Goal: Task Accomplishment & Management: Use online tool/utility

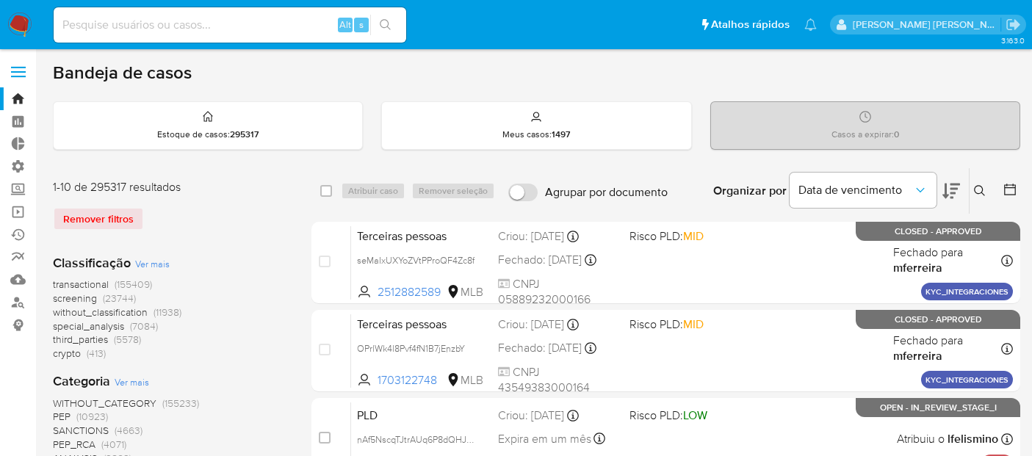
scroll to position [534, 0]
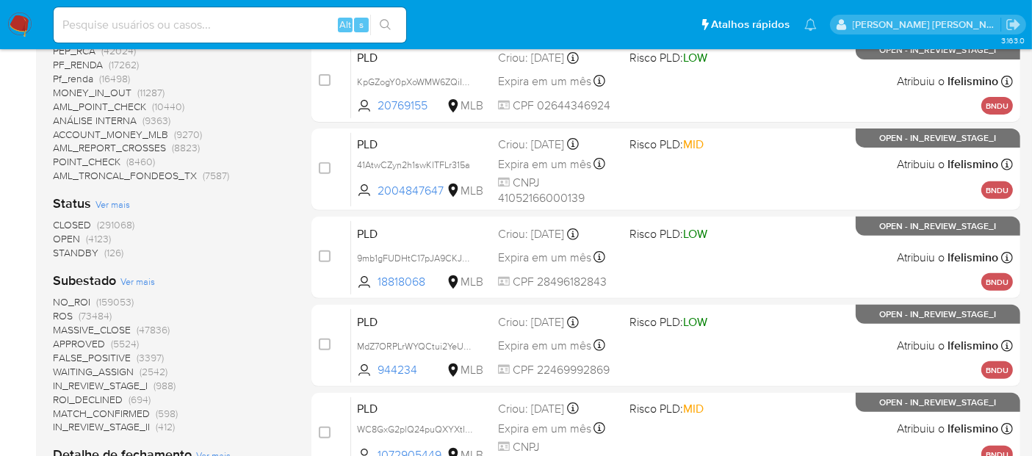
click at [18, 26] on img at bounding box center [19, 24] width 25 height 25
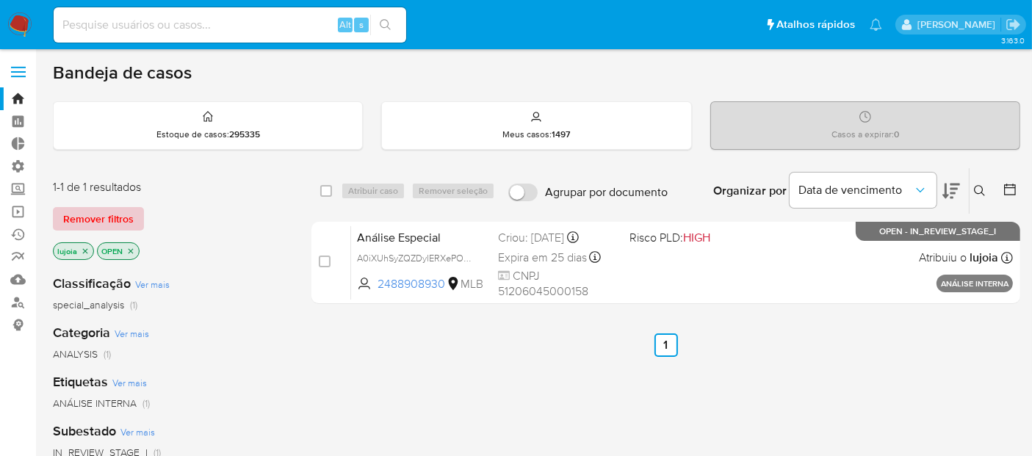
click at [109, 223] on span "Remover filtros" at bounding box center [98, 219] width 70 height 21
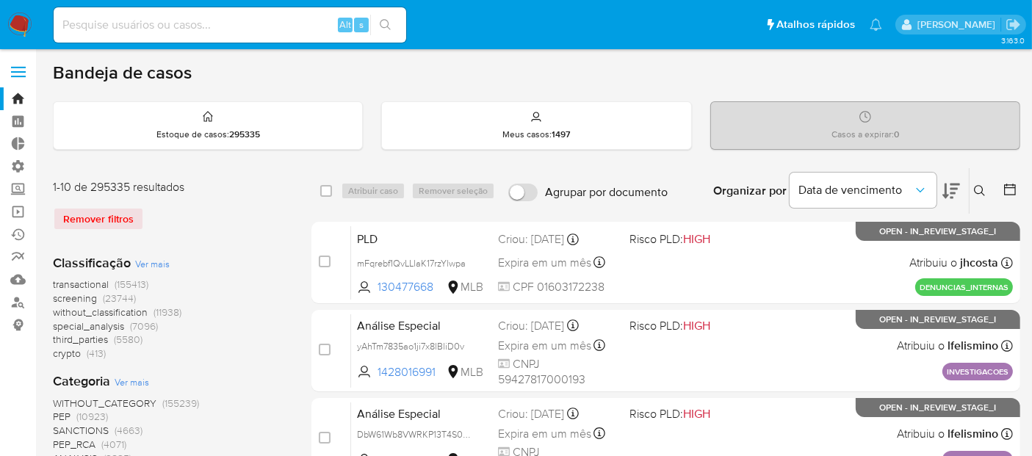
click at [975, 187] on icon at bounding box center [979, 190] width 11 height 11
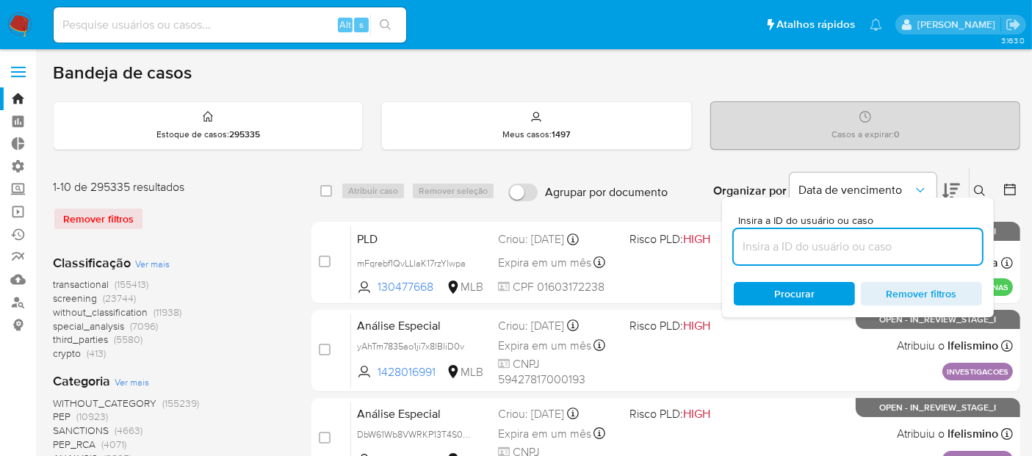
click at [919, 240] on input at bounding box center [858, 246] width 248 height 19
type input "ExhUJ63Rrv4G0gp0p5vhgDbq"
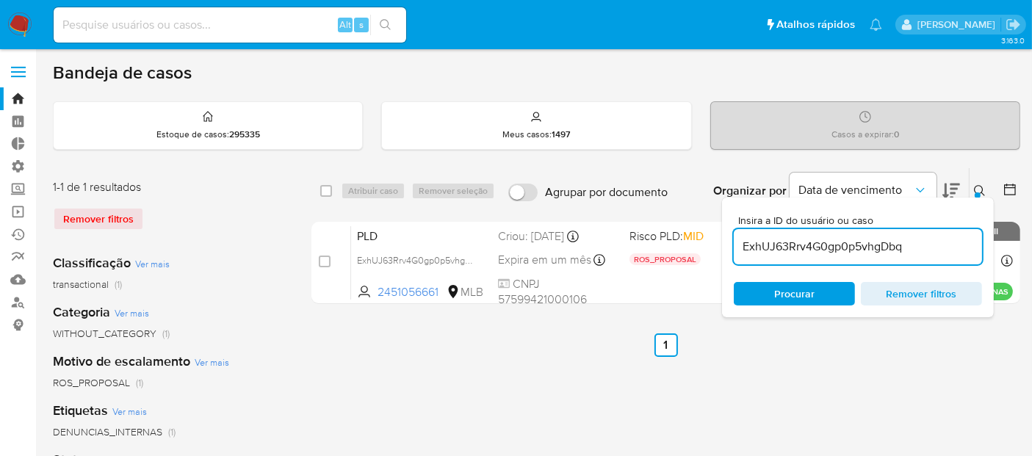
click at [973, 187] on button at bounding box center [981, 191] width 24 height 18
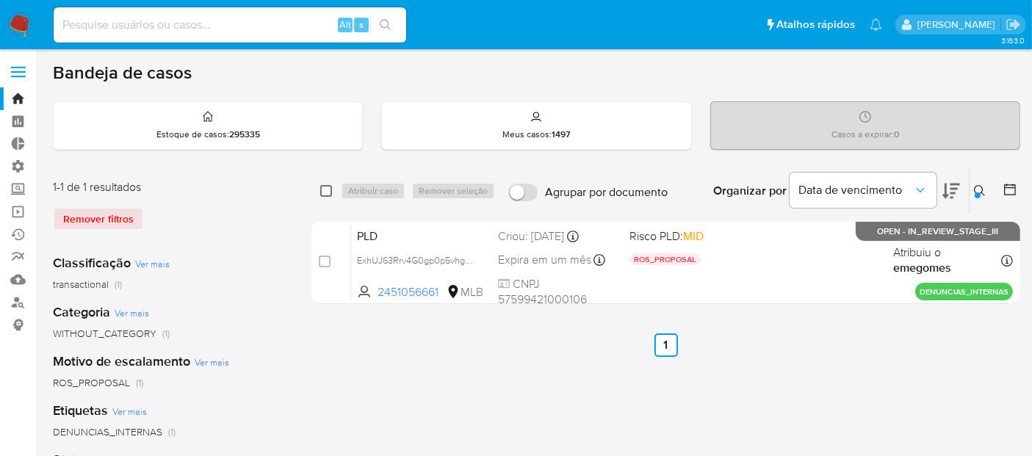
click at [324, 192] on input "checkbox" at bounding box center [326, 191] width 12 height 12
checkbox input "true"
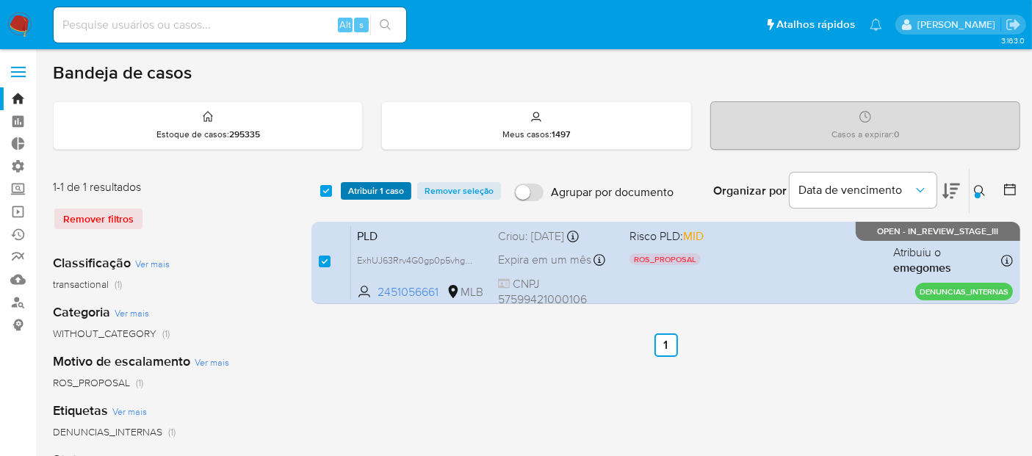
click at [363, 188] on span "Atribuir 1 caso" at bounding box center [376, 191] width 56 height 15
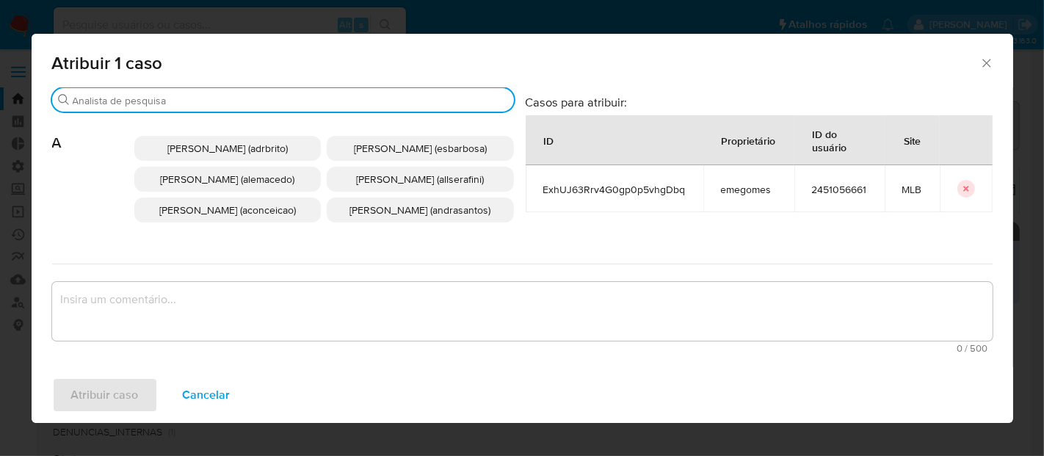
click at [317, 98] on input "Buscar" at bounding box center [290, 100] width 435 height 13
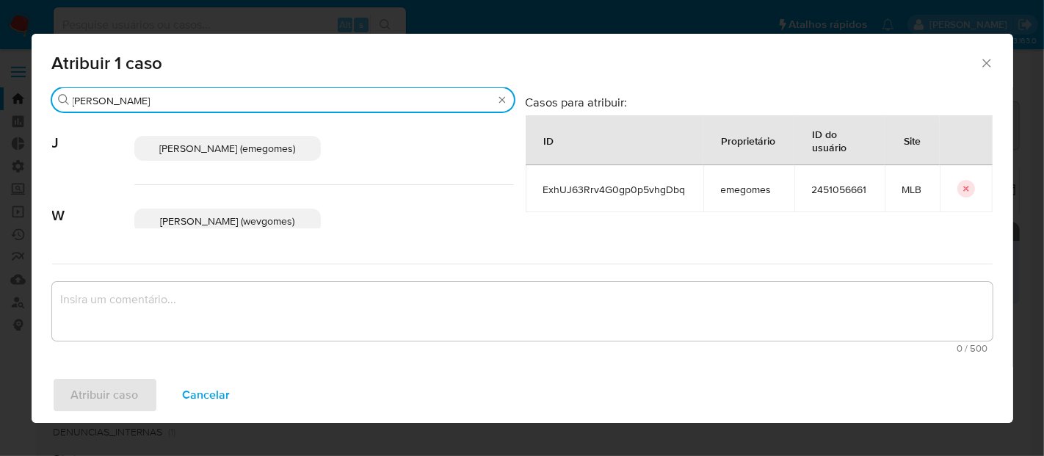
type input "[PERSON_NAME]"
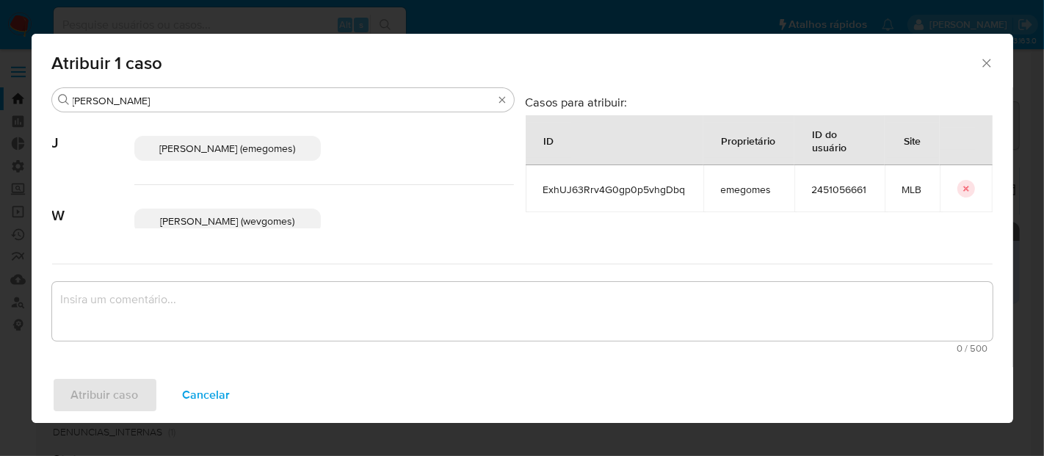
click at [275, 151] on span "[PERSON_NAME] (emegomes)" at bounding box center [227, 148] width 136 height 15
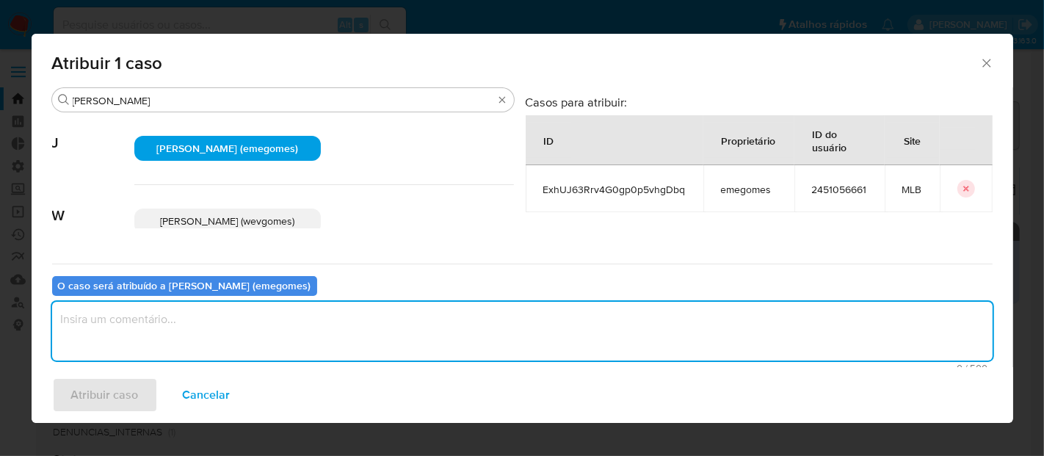
click at [211, 332] on textarea "assign-modal" at bounding box center [522, 331] width 941 height 59
type textarea "."
click at [129, 391] on span "Atribuir caso" at bounding box center [105, 395] width 68 height 32
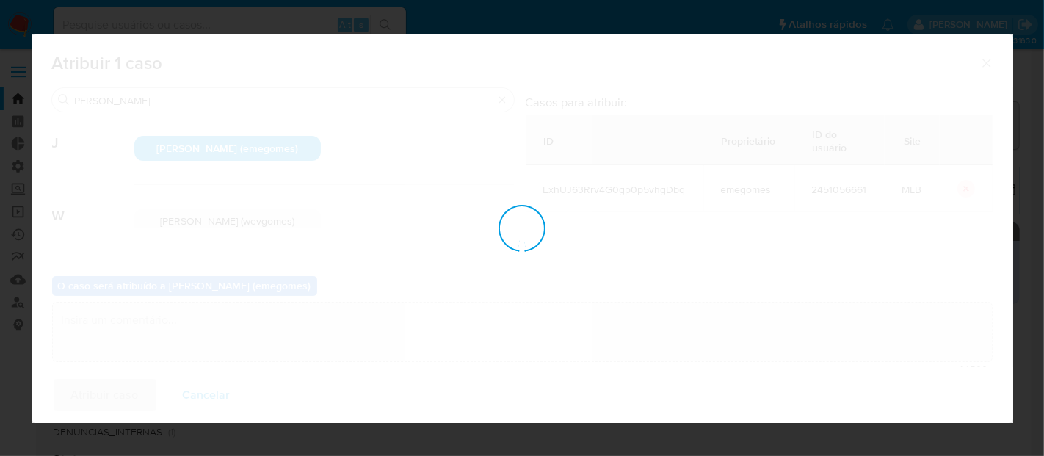
checkbox input "false"
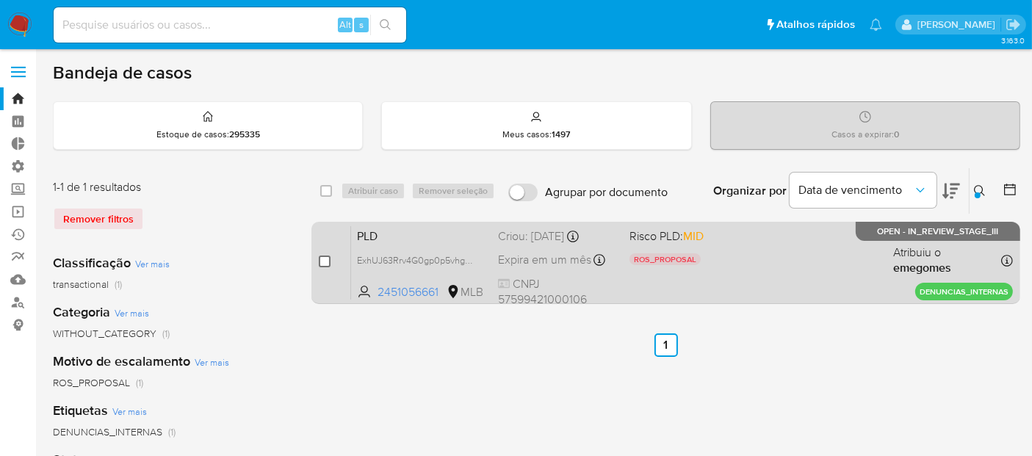
click at [325, 261] on input "checkbox" at bounding box center [325, 262] width 12 height 12
checkbox input "true"
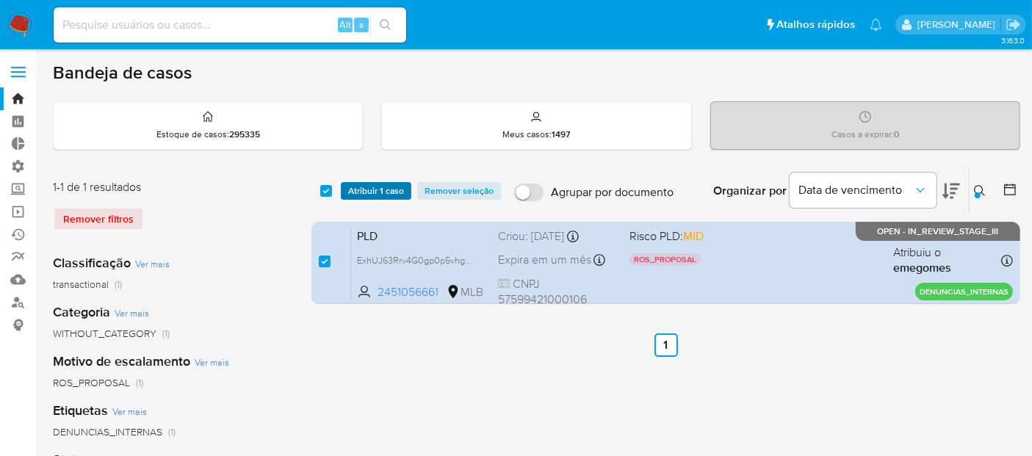
click at [369, 187] on span "Atribuir 1 caso" at bounding box center [376, 191] width 56 height 15
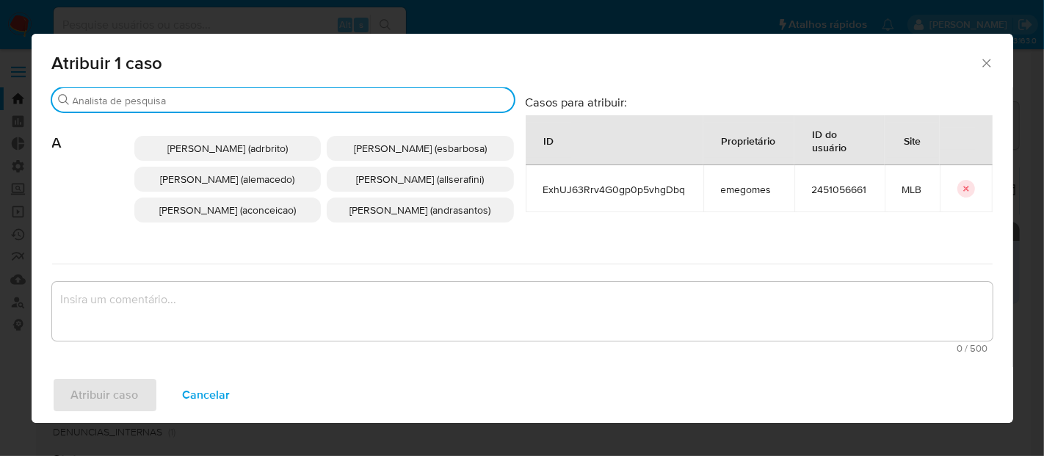
click at [355, 101] on input "Buscar" at bounding box center [290, 100] width 435 height 13
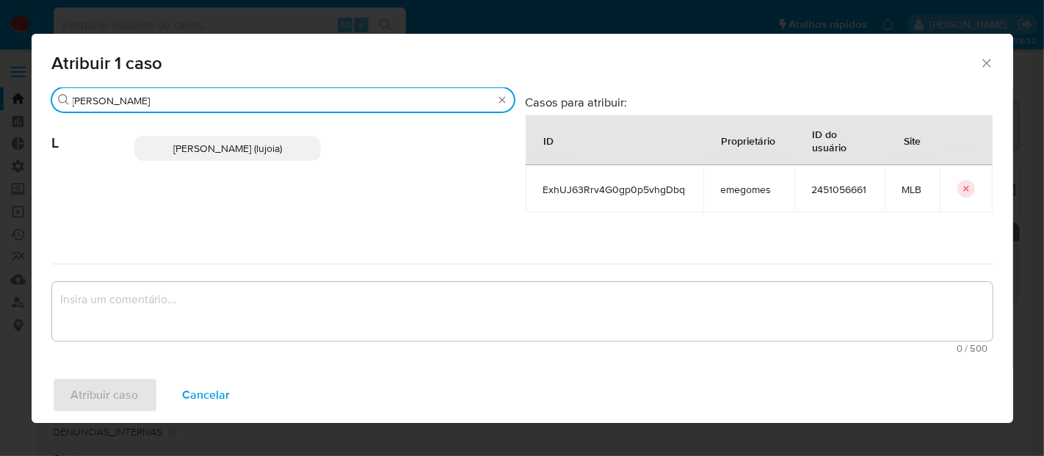
type input "luciana"
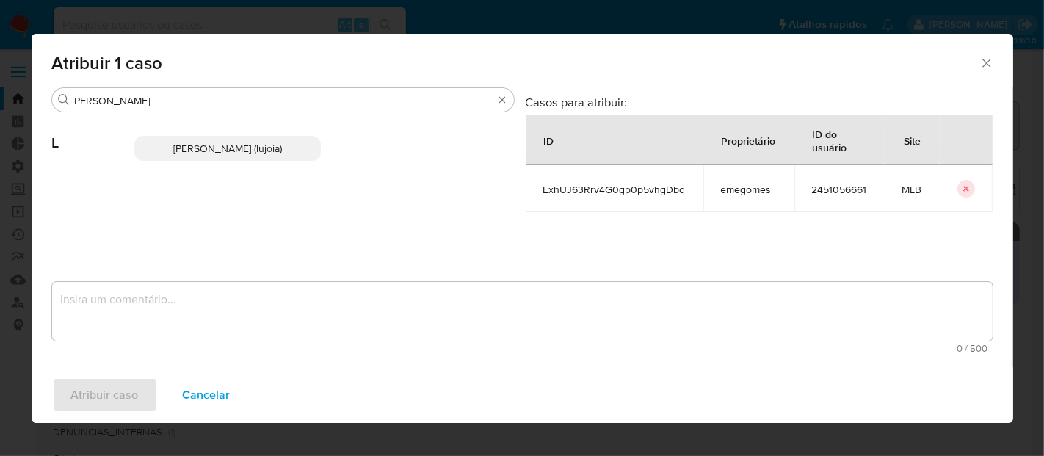
click at [282, 148] on span "[PERSON_NAME] (lujoia)" at bounding box center [227, 148] width 109 height 15
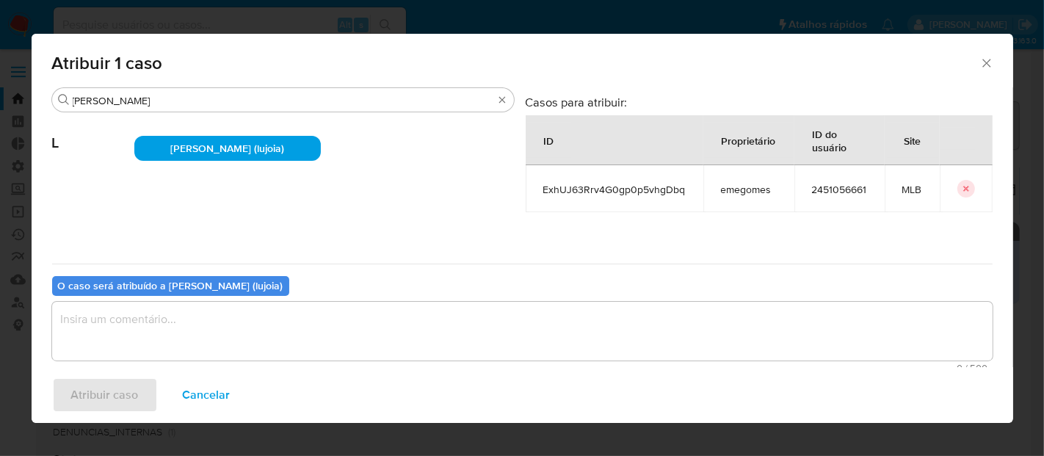
click at [236, 336] on textarea "assign-modal" at bounding box center [522, 331] width 941 height 59
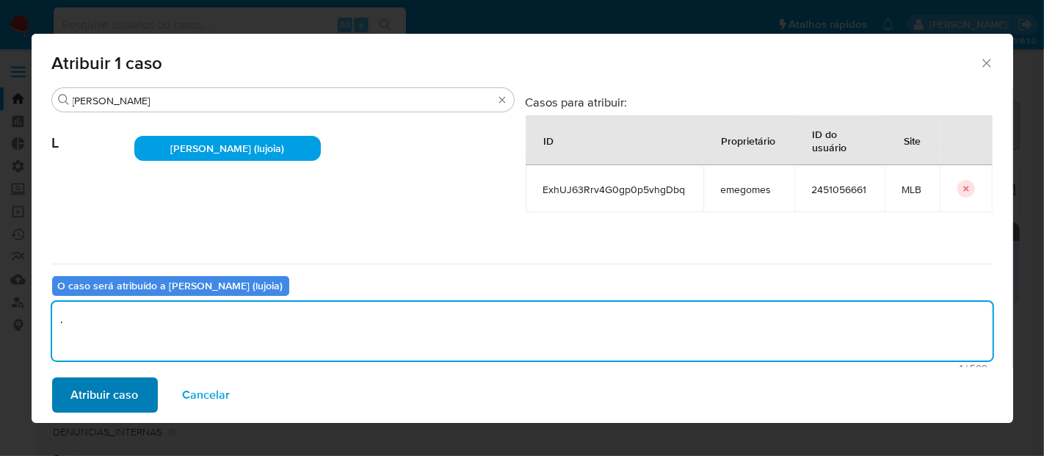
type textarea "."
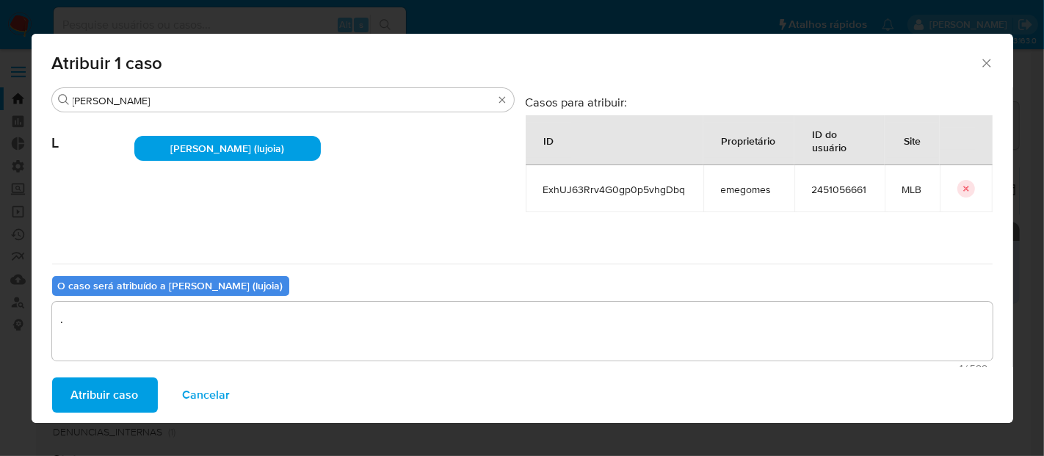
click at [117, 387] on span "Atribuir caso" at bounding box center [105, 395] width 68 height 32
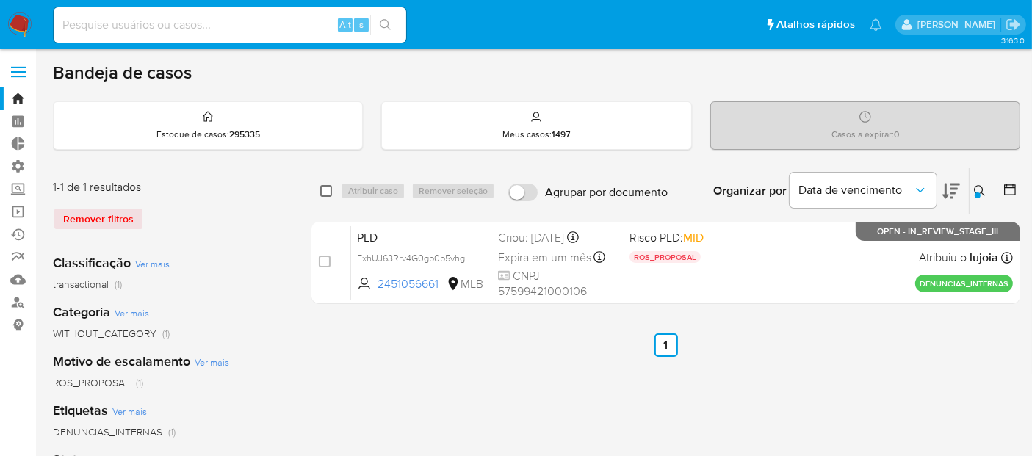
click at [325, 195] on input "checkbox" at bounding box center [326, 191] width 12 height 12
checkbox input "true"
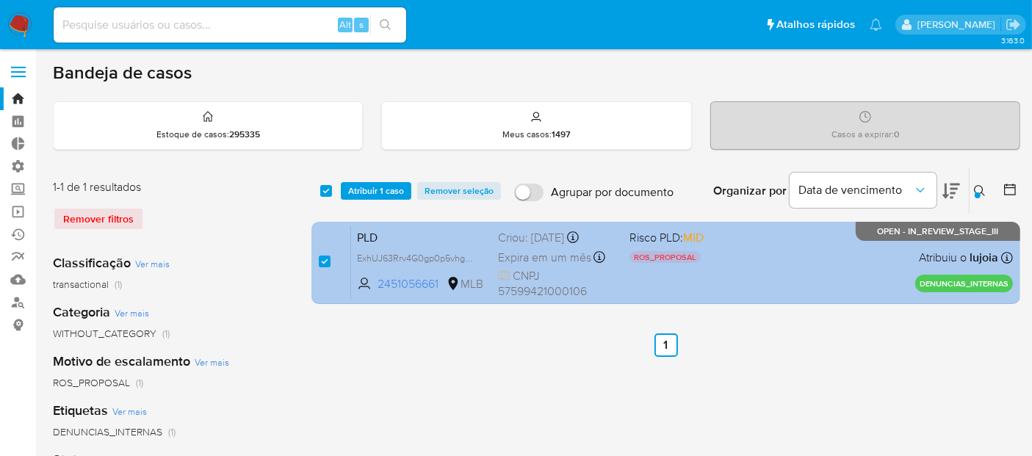
click at [717, 271] on div "PLD ExhUJ63Rrv4G0gp0p5vhgDbq 2451056661 MLB Risco PLD: MID ROS_PROPOSAL Motivo …" at bounding box center [682, 262] width 662 height 74
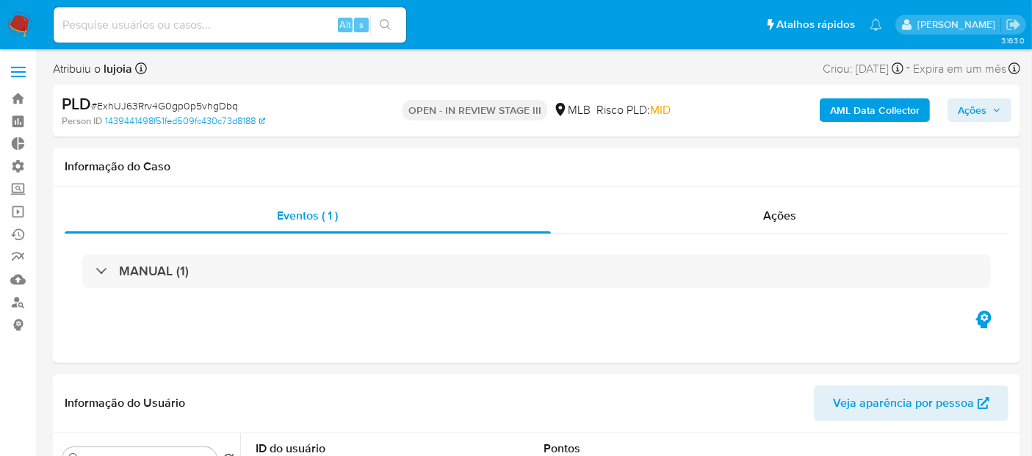
select select "10"
click at [971, 107] on span "Ações" at bounding box center [972, 109] width 29 height 23
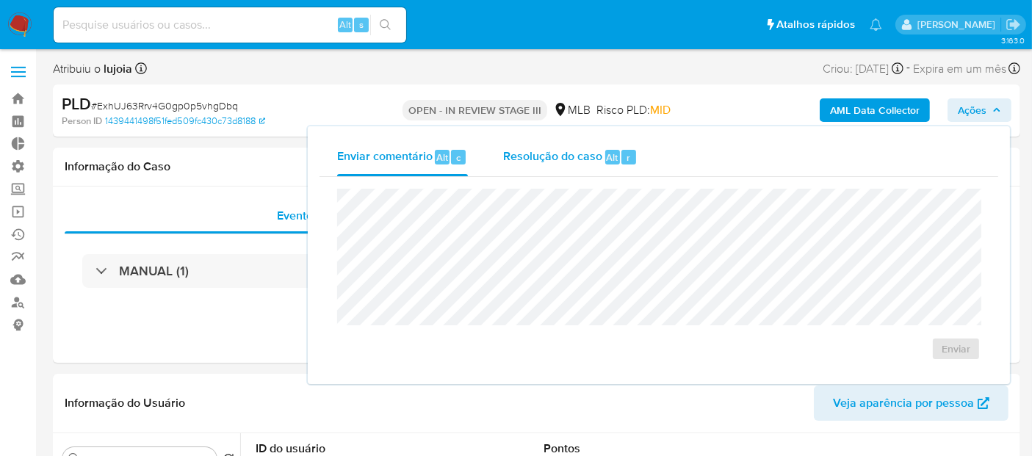
click at [585, 162] on span "Resolução do caso" at bounding box center [552, 156] width 99 height 17
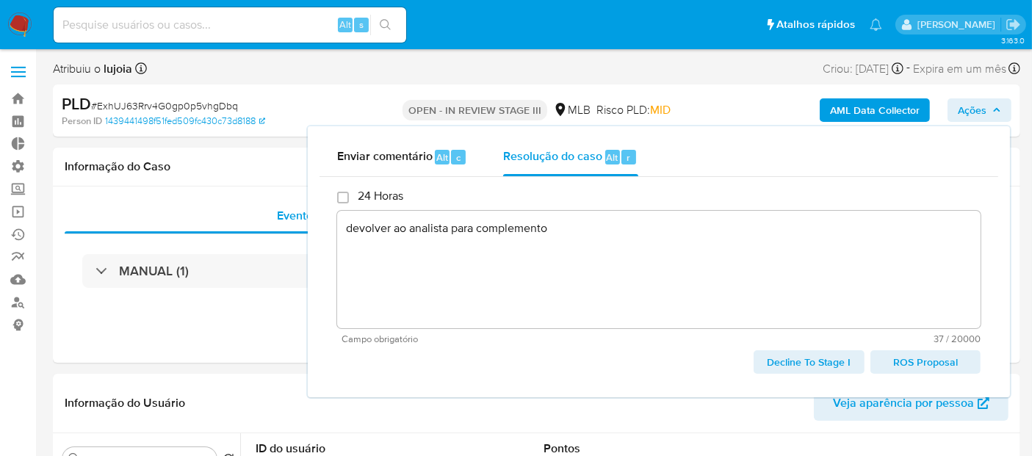
click at [803, 366] on span "Decline To Stage I" at bounding box center [809, 362] width 90 height 21
type textarea "devolver ao analista para complemento"
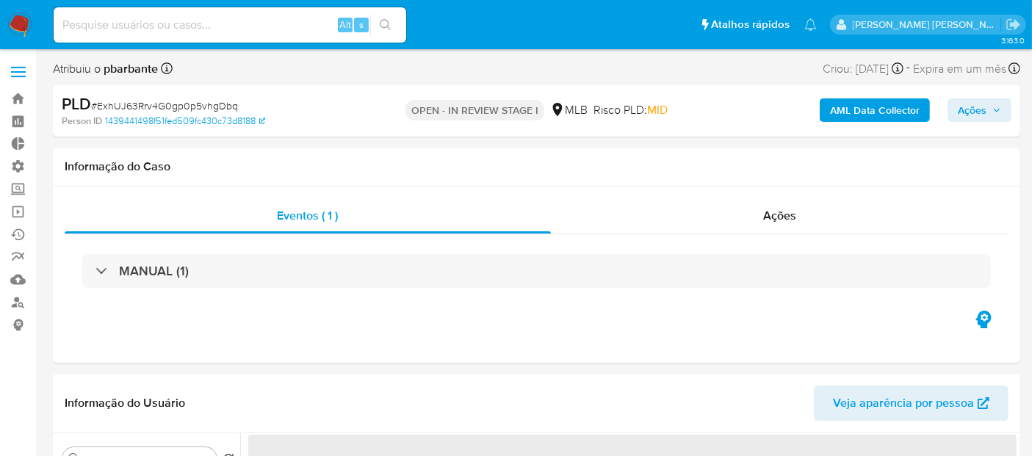
select select "10"
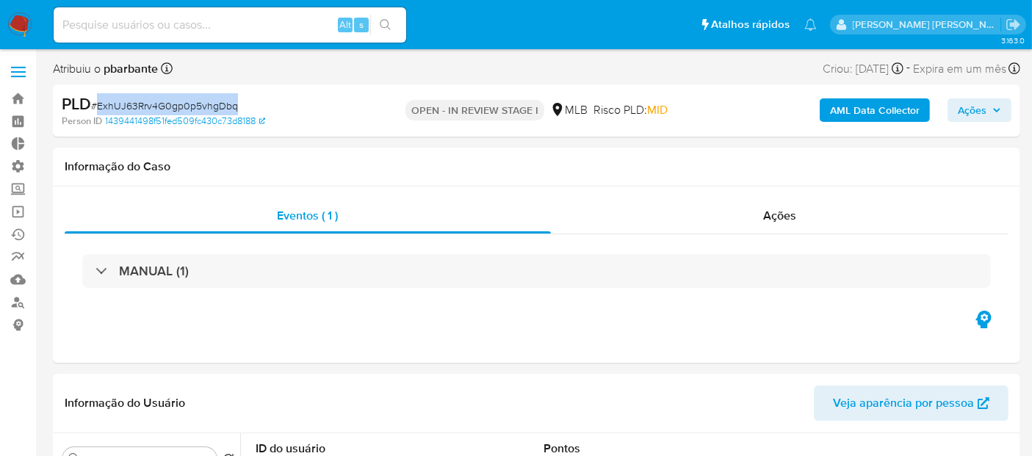
drag, startPoint x: 100, startPoint y: 106, endPoint x: 236, endPoint y: 101, distance: 136.7
click at [236, 101] on div "PLD # ExhUJ63Rrv4G0gp0p5vhgDbq" at bounding box center [217, 104] width 311 height 22
copy span "ExhUJ63Rrv4G0gp0p5vhgDbq"
click at [21, 26] on img at bounding box center [19, 24] width 25 height 25
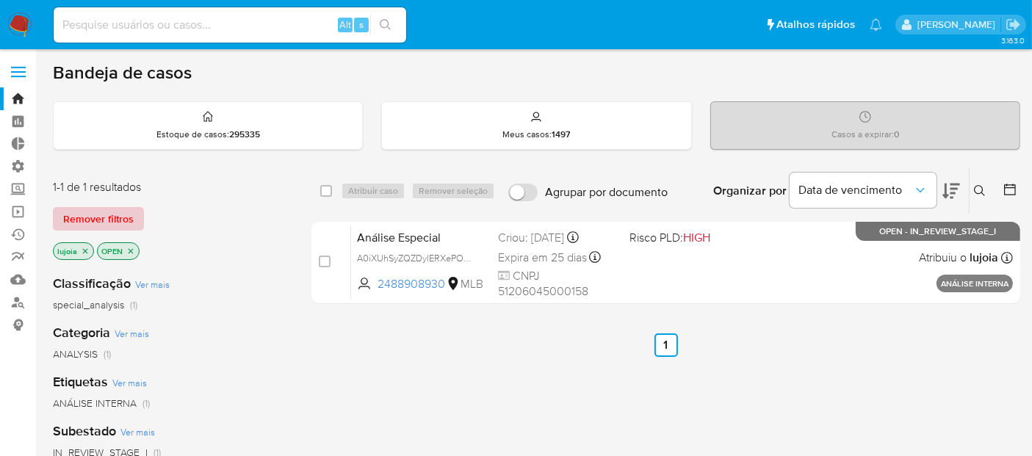
click at [123, 216] on span "Remover filtros" at bounding box center [98, 219] width 70 height 21
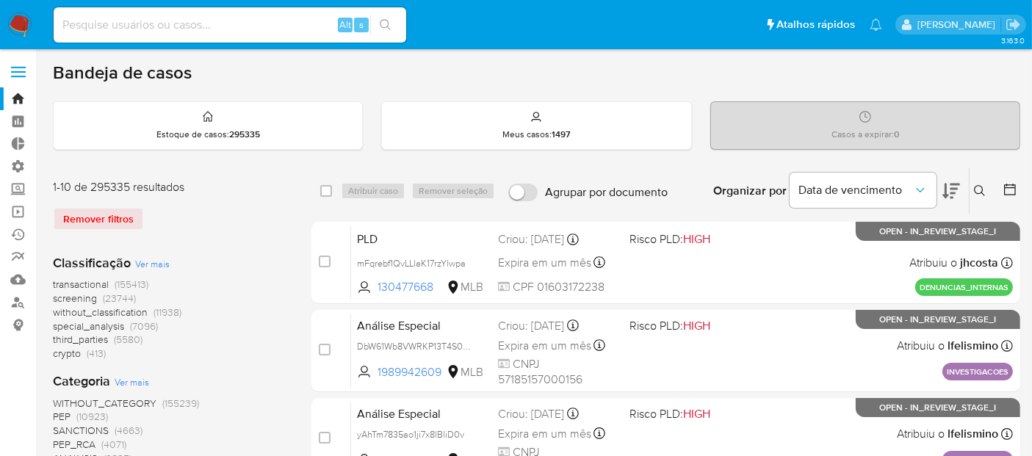
click at [976, 189] on icon at bounding box center [980, 191] width 12 height 12
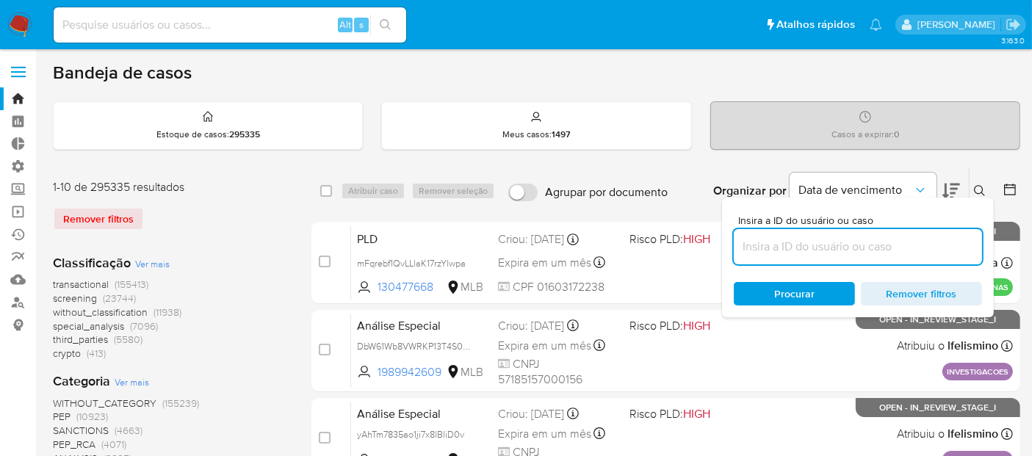
click at [875, 253] on input at bounding box center [858, 246] width 248 height 19
type input "ExhUJ63Rrv4G0gp0p5vhgDbq"
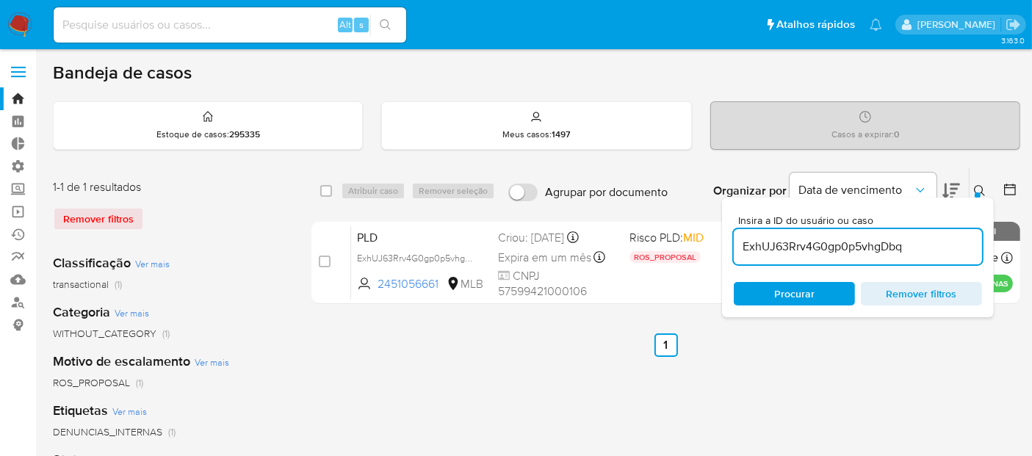
click at [971, 159] on div "Bandeja de casos Estoque de casos : 295335 Meus casos : 1497 Casos a expirar : …" at bounding box center [536, 437] width 967 height 751
click at [981, 189] on icon at bounding box center [980, 191] width 12 height 12
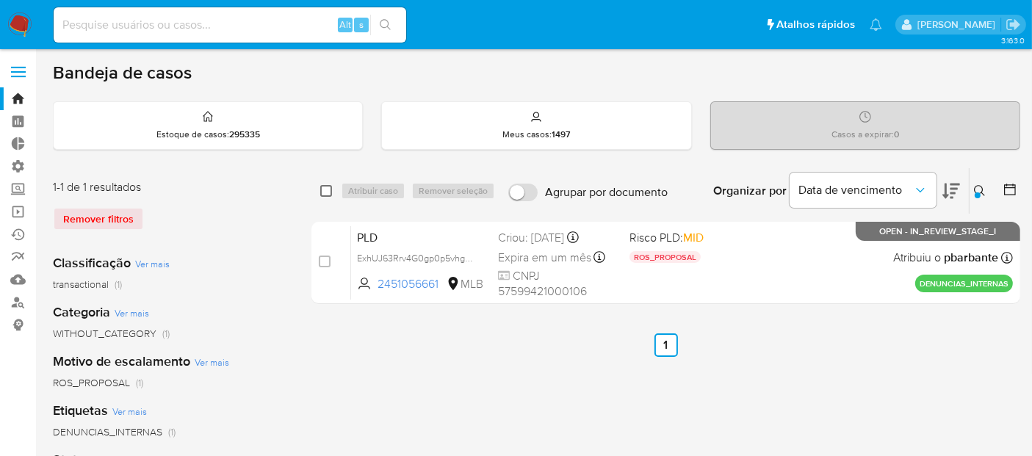
click at [323, 192] on input "checkbox" at bounding box center [326, 191] width 12 height 12
checkbox input "true"
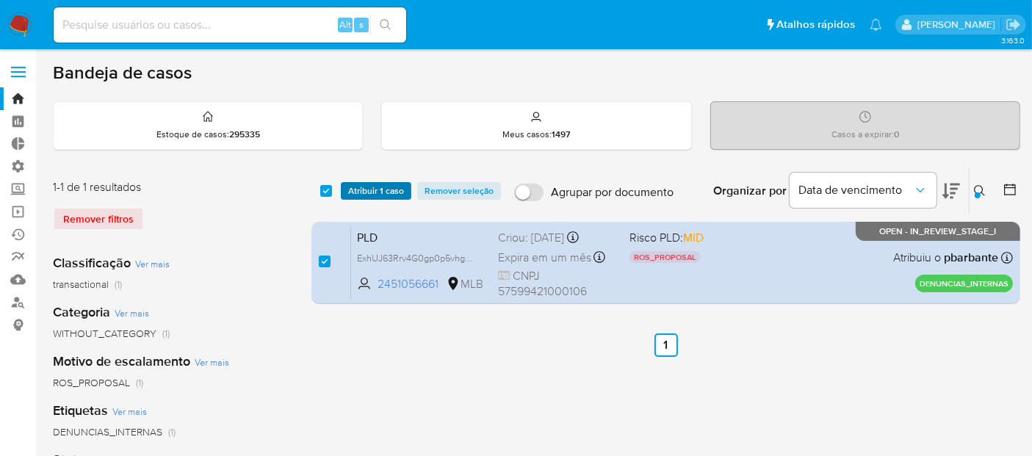
click at [367, 191] on span "Atribuir 1 caso" at bounding box center [376, 191] width 56 height 15
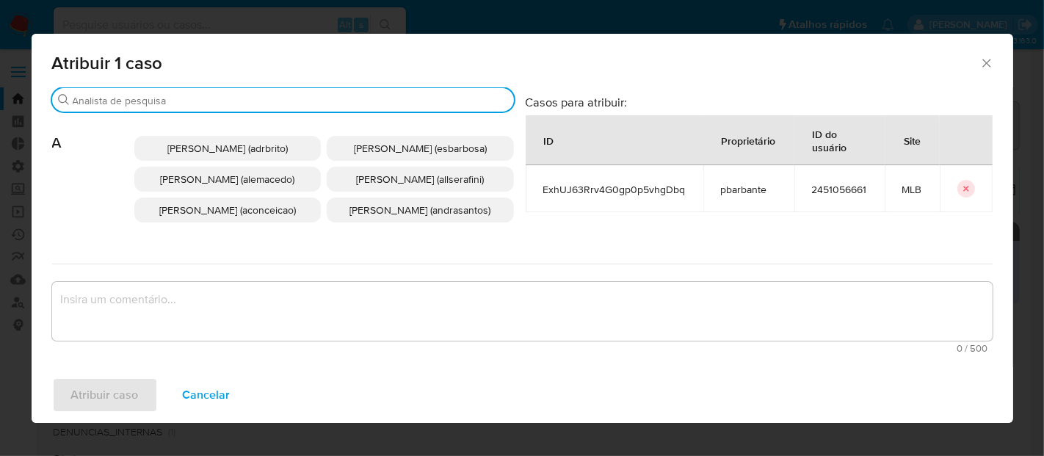
click at [296, 101] on input "Buscar" at bounding box center [290, 100] width 435 height 13
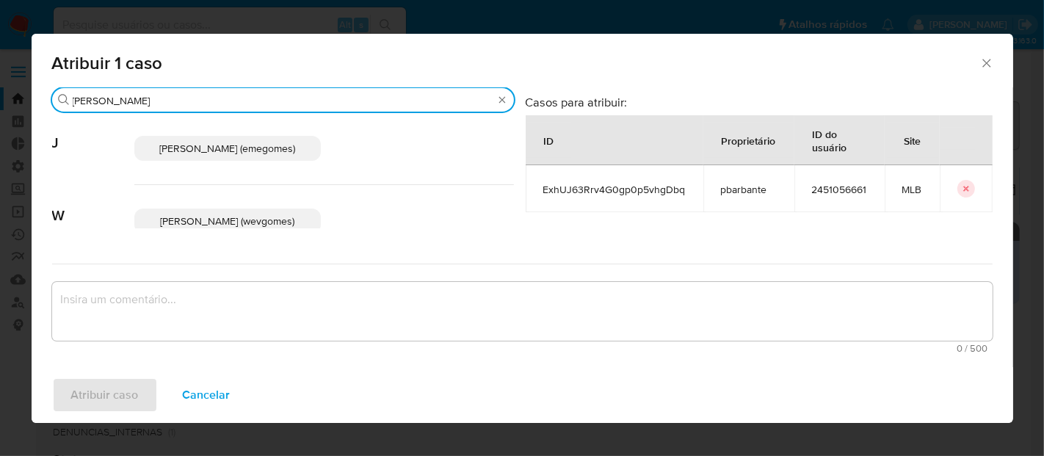
type input "[PERSON_NAME]"
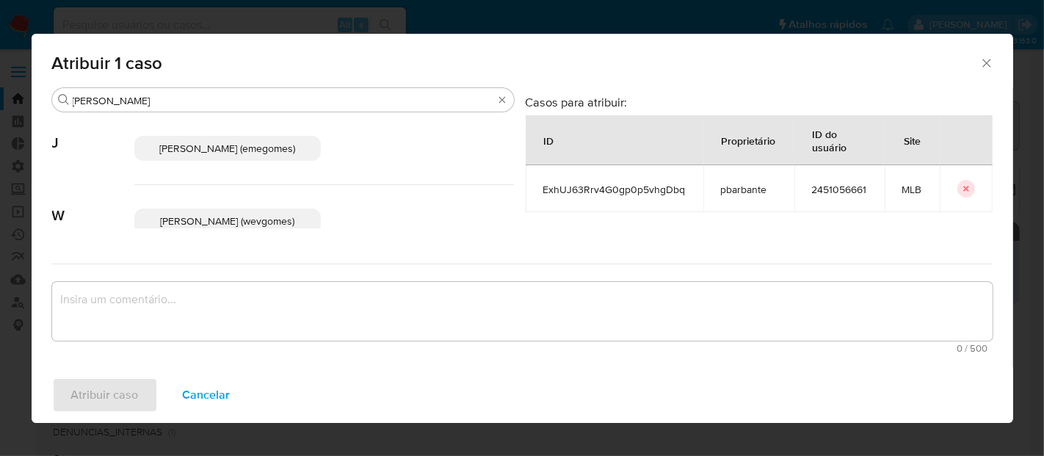
click at [278, 146] on span "[PERSON_NAME] (emegomes)" at bounding box center [227, 148] width 136 height 15
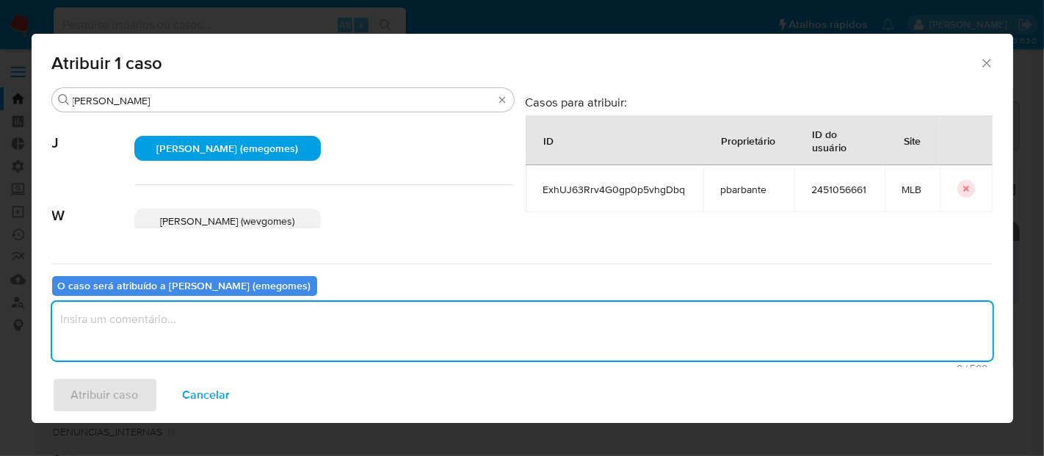
click at [231, 325] on textarea "assign-modal" at bounding box center [522, 331] width 941 height 59
type textarea "."
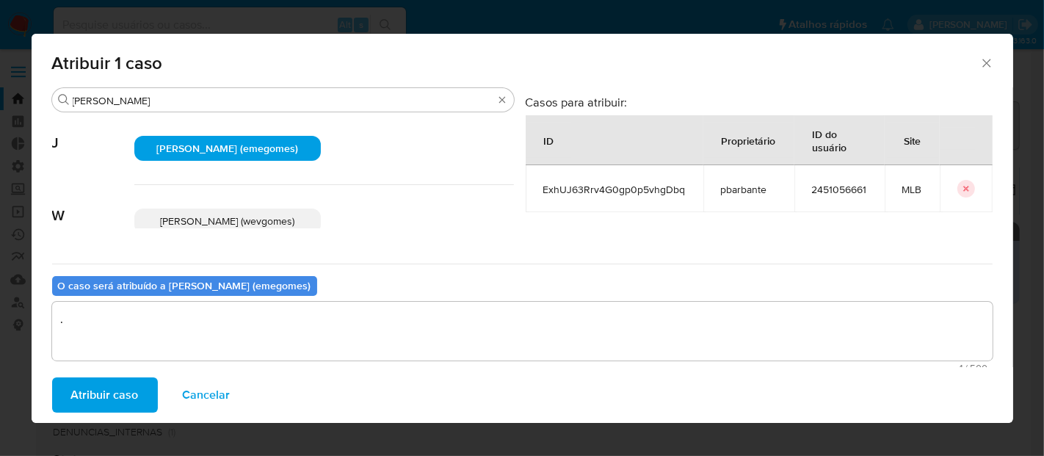
click at [114, 395] on span "Atribuir caso" at bounding box center [105, 395] width 68 height 32
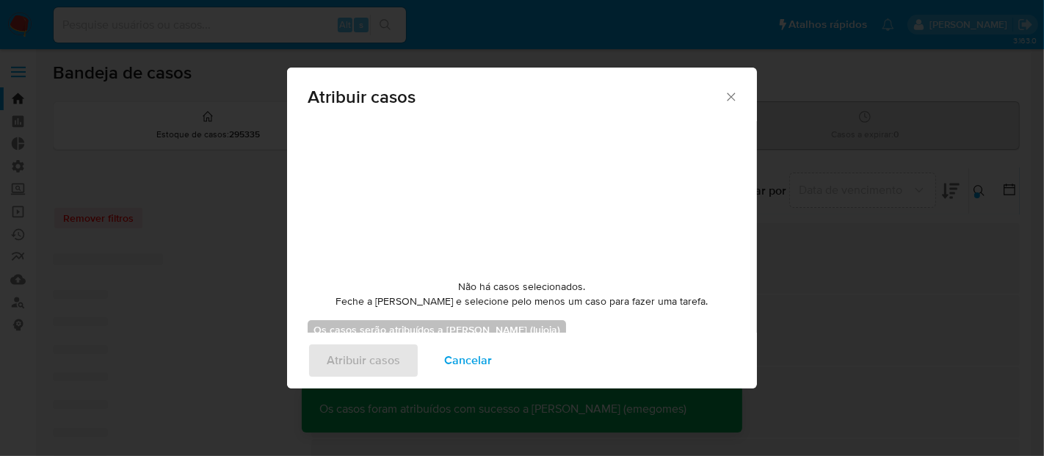
checkbox input "false"
